Goal: Find specific page/section: Find specific page/section

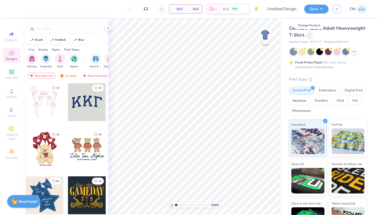
click at [308, 35] on icon at bounding box center [309, 35] width 2 height 2
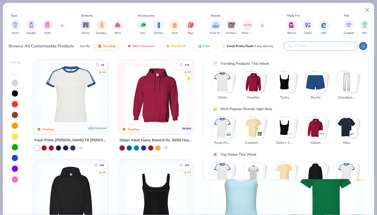
click at [321, 46] on input "text" at bounding box center [320, 46] width 67 height 6
paste input "BX880"
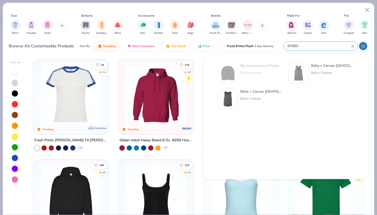
type input "BX880"
click at [237, 72] on div at bounding box center [228, 73] width 21 height 21
click at [144, 27] on img "filter for Hats" at bounding box center [143, 25] width 6 height 6
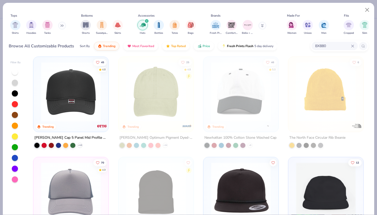
scroll to position [0, 0]
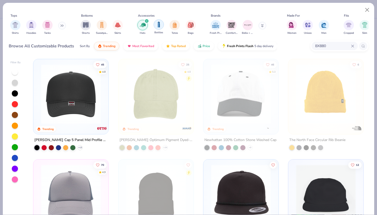
click at [157, 26] on img "filter for Bottles" at bounding box center [159, 25] width 6 height 6
click at [163, 21] on icon "filter for Hats" at bounding box center [163, 21] width 2 height 2
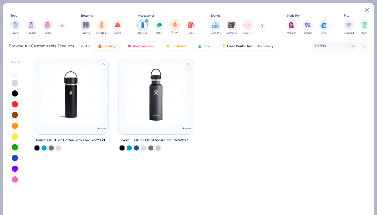
click at [173, 27] on img "filter for Totes" at bounding box center [175, 25] width 6 height 6
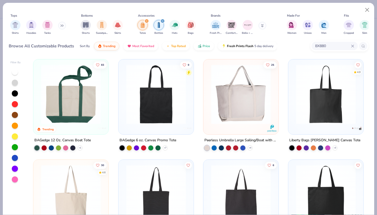
click at [163, 21] on icon "filter for Bottles" at bounding box center [163, 21] width 2 height 2
